Goal: Transaction & Acquisition: Book appointment/travel/reservation

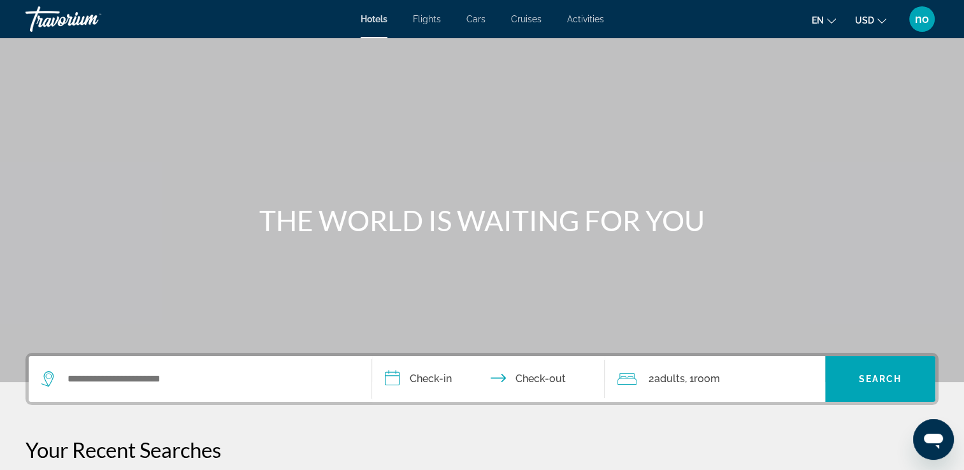
click at [433, 17] on span "Flights" at bounding box center [427, 19] width 28 height 10
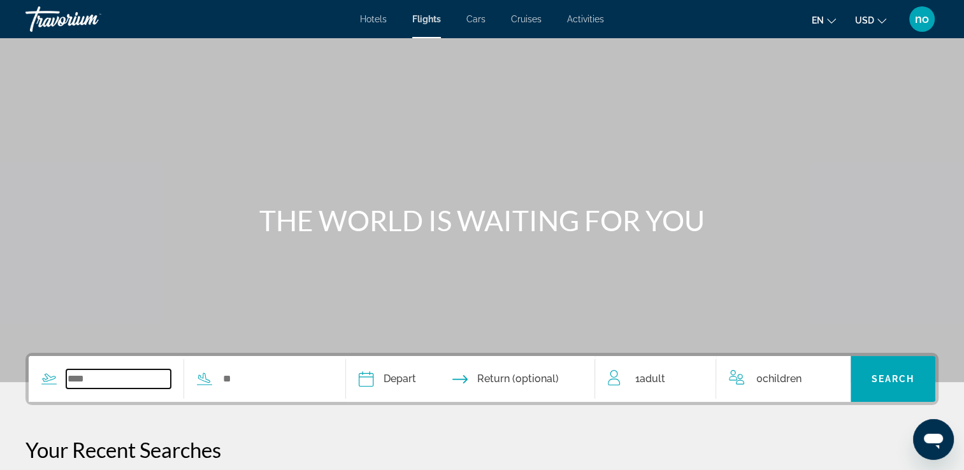
click at [166, 384] on input "Search widget" at bounding box center [118, 378] width 104 height 19
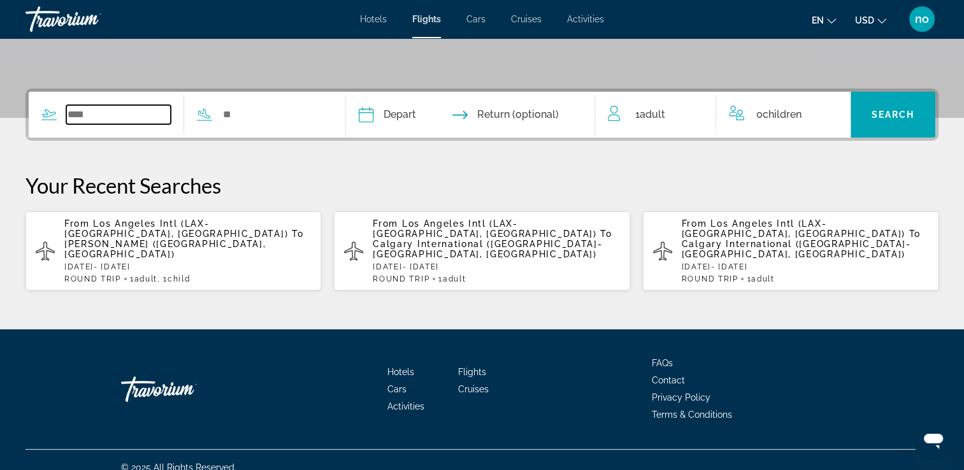
scroll to position [268, 0]
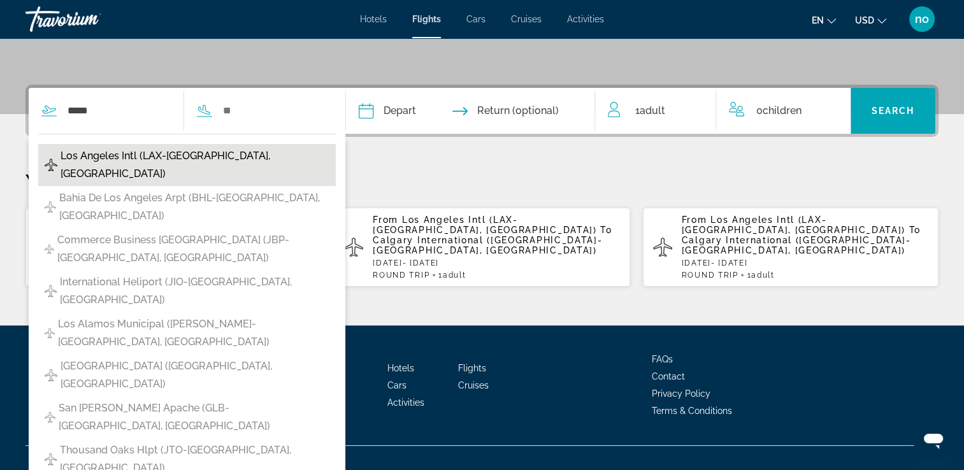
click at [161, 154] on span "Los Angeles Intl (LAX-[GEOGRAPHIC_DATA], [GEOGRAPHIC_DATA])" at bounding box center [195, 165] width 269 height 36
type input "**********"
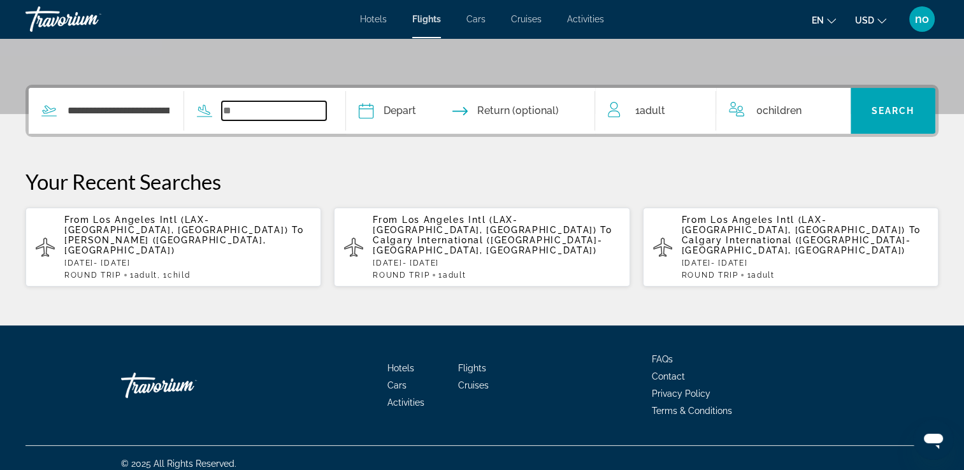
click at [260, 110] on input "Search widget" at bounding box center [274, 110] width 104 height 19
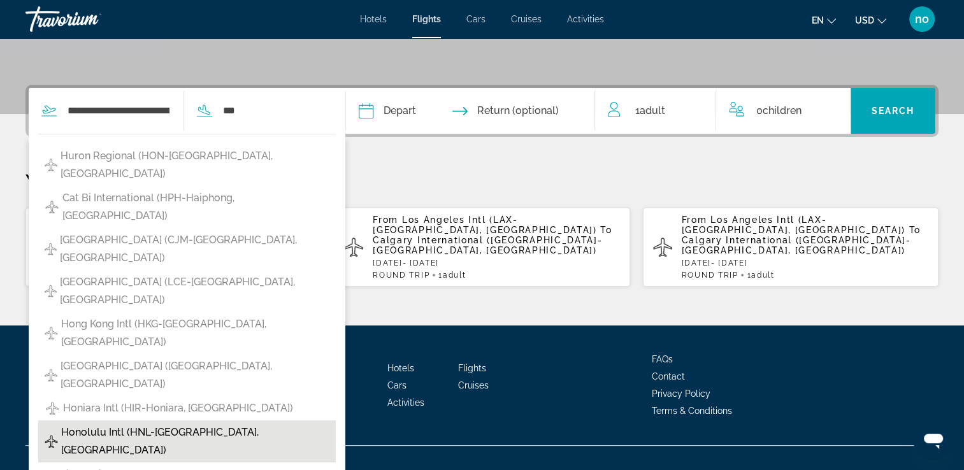
click at [231, 424] on span "Honolulu Intl (HNL-[GEOGRAPHIC_DATA], [GEOGRAPHIC_DATA])" at bounding box center [195, 442] width 268 height 36
type input "**********"
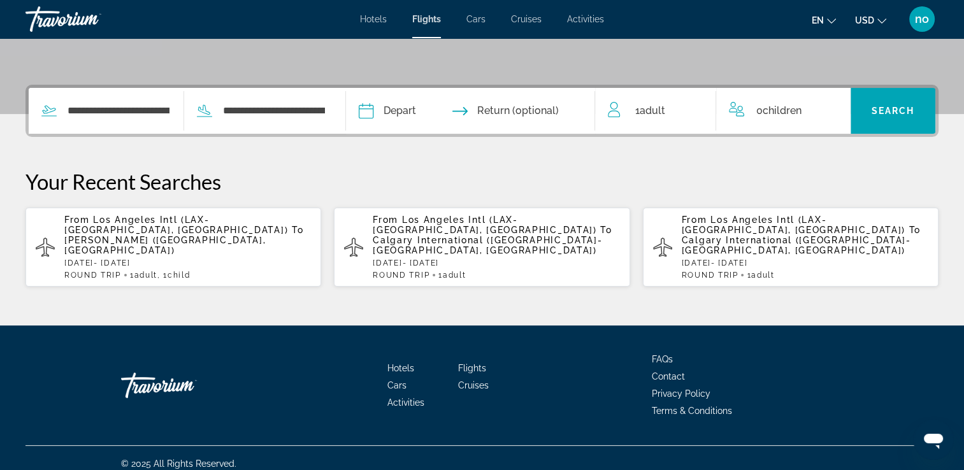
click at [388, 114] on input "Depart date" at bounding box center [417, 113] width 124 height 50
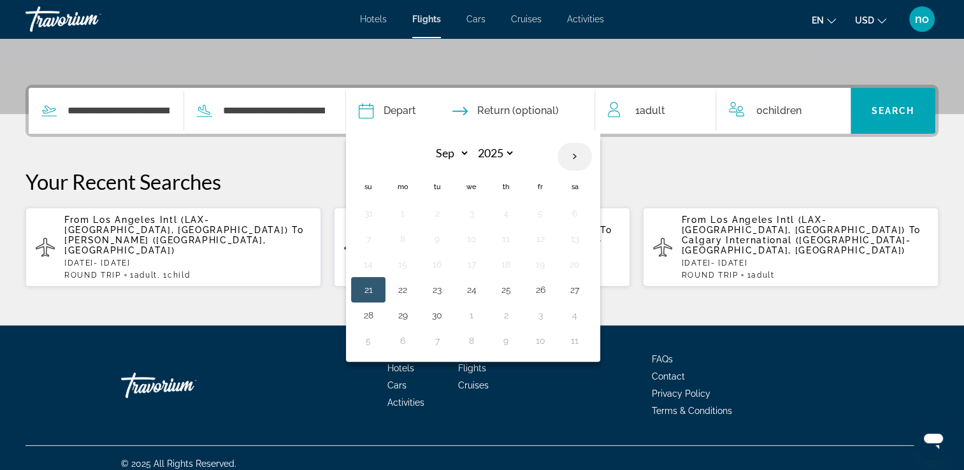
click at [592, 159] on th "Next month" at bounding box center [574, 157] width 34 height 28
click at [385, 157] on th "Previous month" at bounding box center [368, 157] width 34 height 28
select select "*"
click at [482, 312] on button "29" at bounding box center [471, 315] width 20 height 18
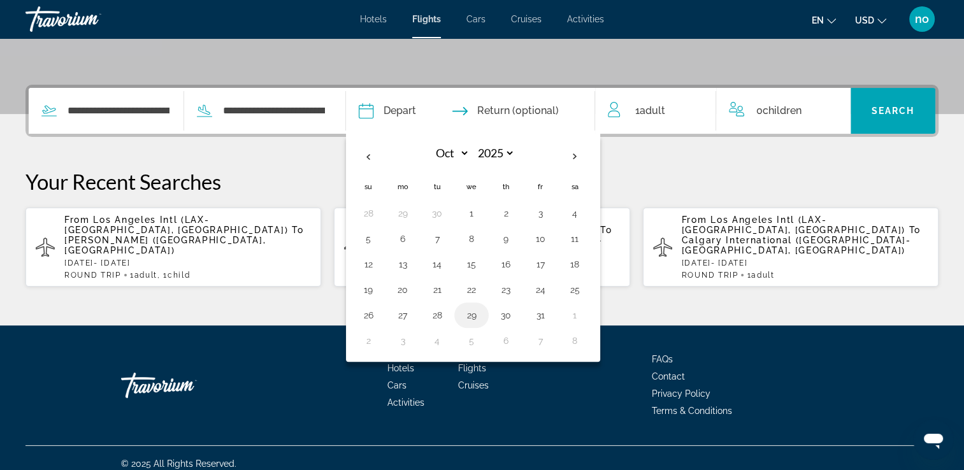
type input "**********"
select select "*"
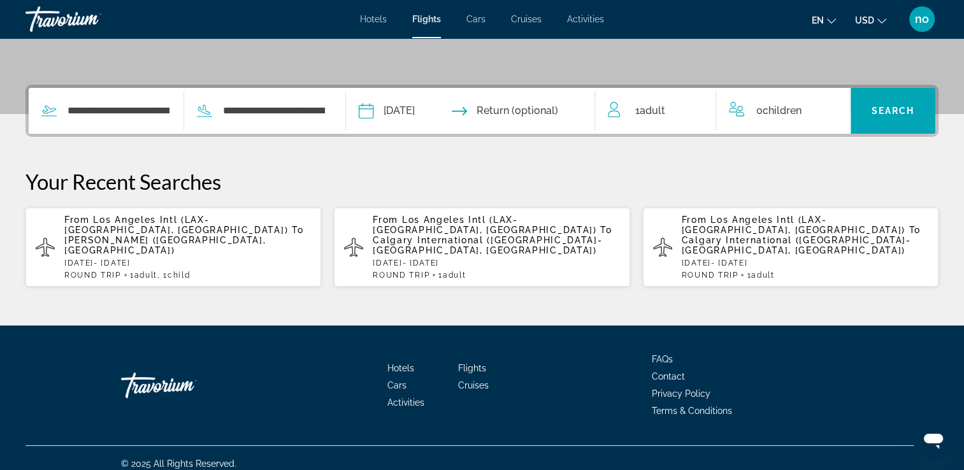
click at [512, 111] on input "Return date" at bounding box center [539, 113] width 124 height 50
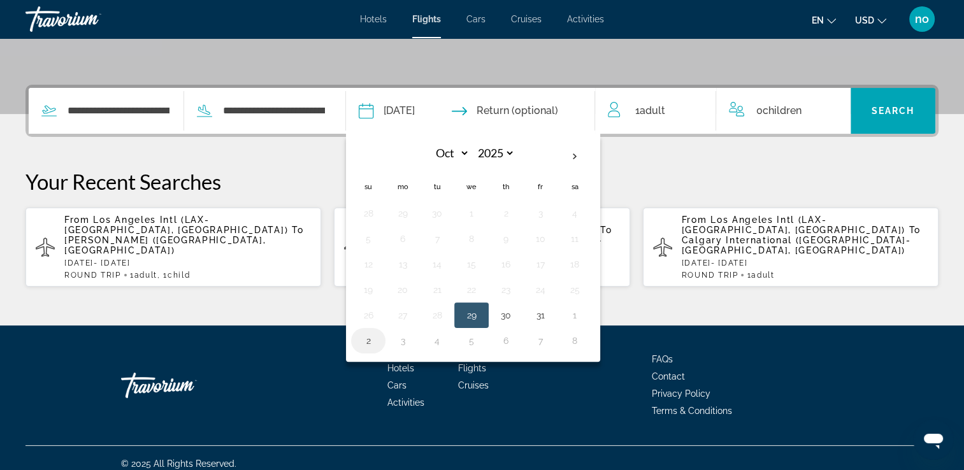
click at [378, 346] on button "2" at bounding box center [368, 341] width 20 height 18
type input "**********"
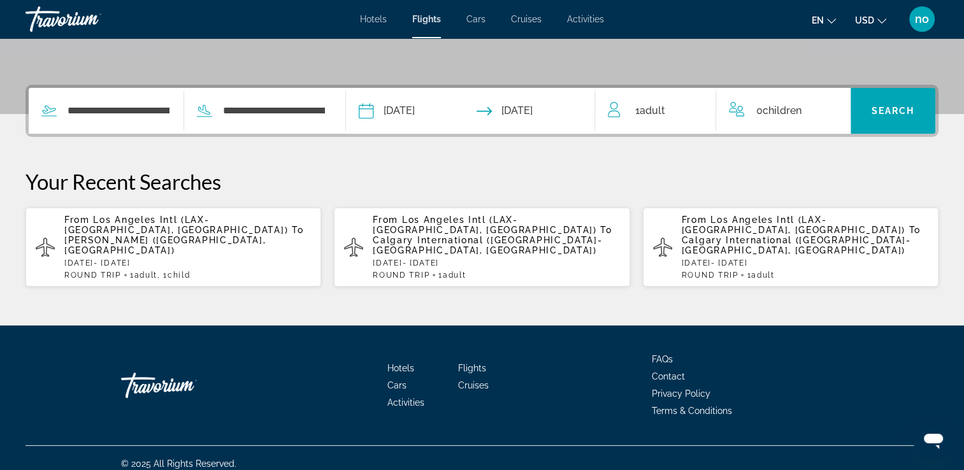
click at [628, 107] on div "1 Adult Adults" at bounding box center [662, 111] width 108 height 18
click at [693, 108] on icon "Increment adults" at bounding box center [696, 108] width 11 height 15
click at [821, 108] on div "0 Child Children" at bounding box center [783, 111] width 108 height 22
click at [833, 106] on icon "Increment children" at bounding box center [831, 108] width 11 height 15
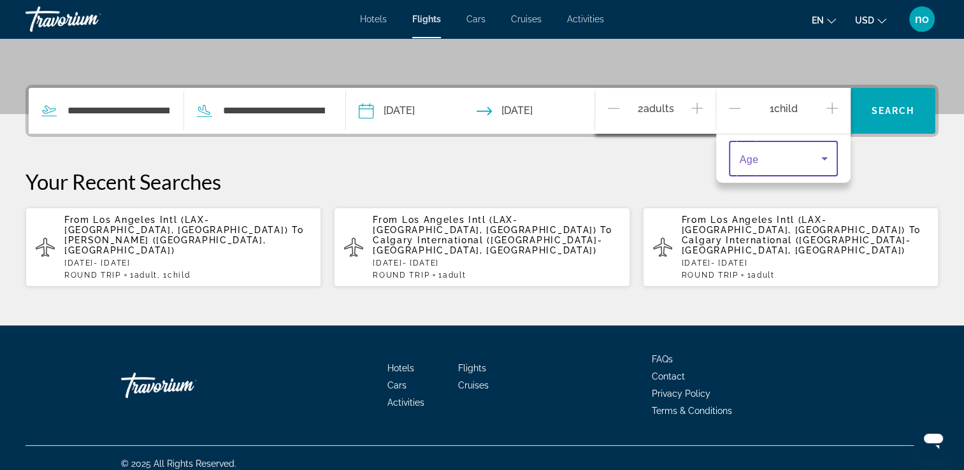
click at [826, 155] on icon "Travelers: 2 adults, 1 child" at bounding box center [824, 158] width 15 height 15
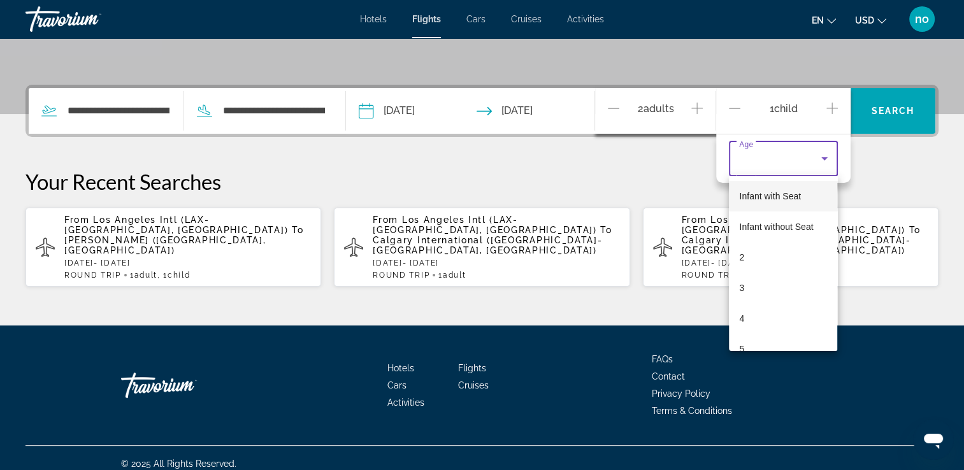
click at [826, 155] on div at bounding box center [482, 235] width 964 height 470
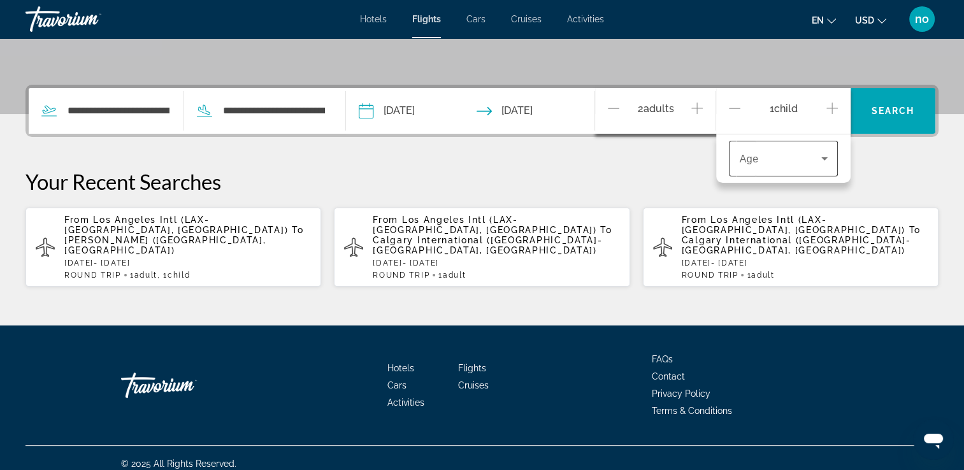
click at [826, 155] on icon "Travelers: 2 adults, 1 child" at bounding box center [824, 158] width 15 height 15
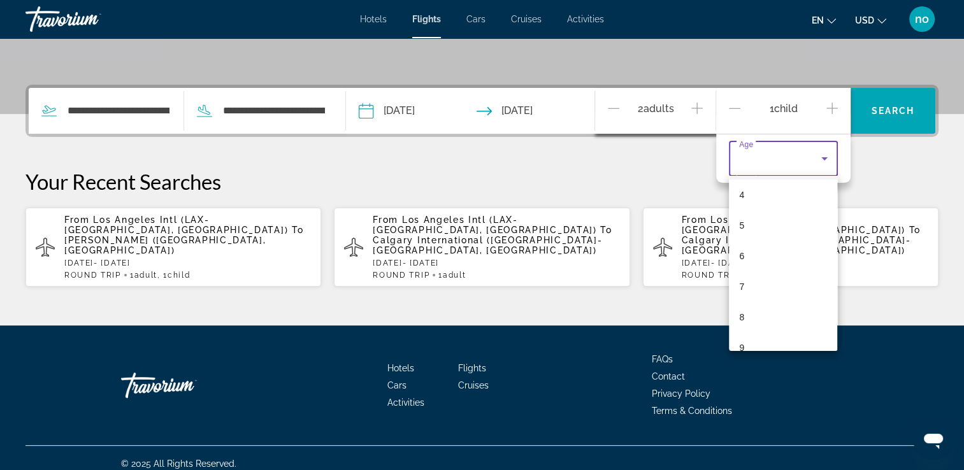
scroll to position [125, 0]
click at [779, 313] on mat-option "8" at bounding box center [783, 316] width 108 height 31
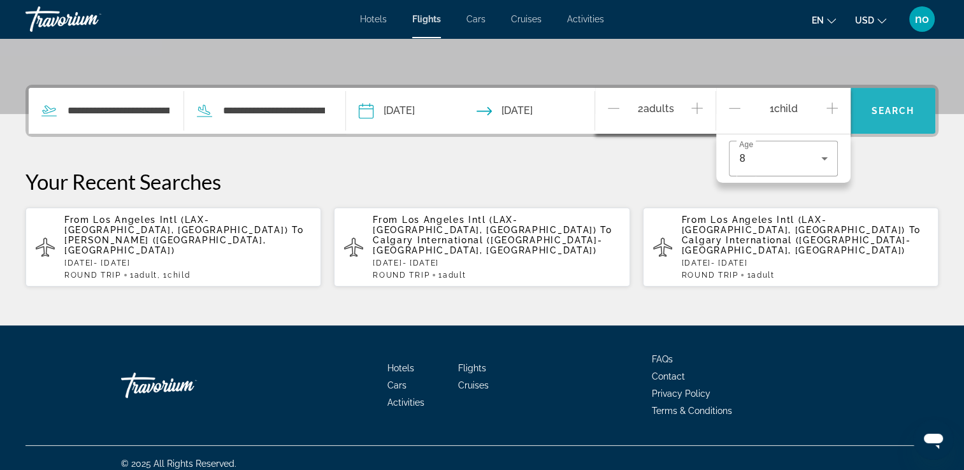
click at [902, 117] on span "Search widget" at bounding box center [892, 111] width 85 height 31
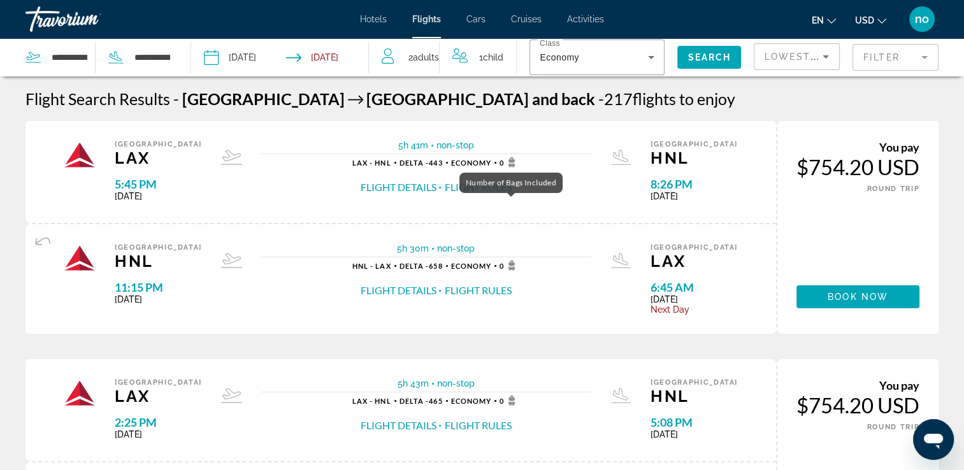
click at [515, 162] on icon "Main content" at bounding box center [512, 160] width 6 height 6
click at [523, 175] on div "Number of Bags Included" at bounding box center [510, 183] width 103 height 20
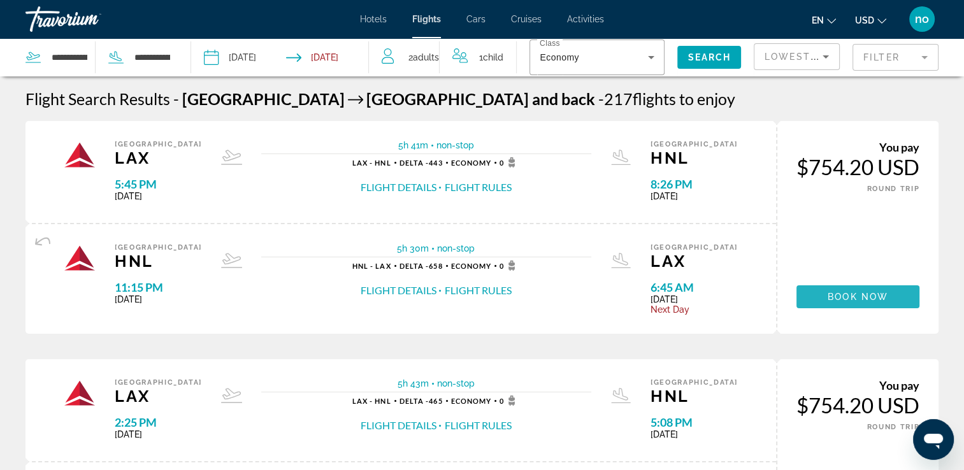
click at [842, 292] on span "Book now" at bounding box center [858, 297] width 61 height 10
